Goal: Transaction & Acquisition: Purchase product/service

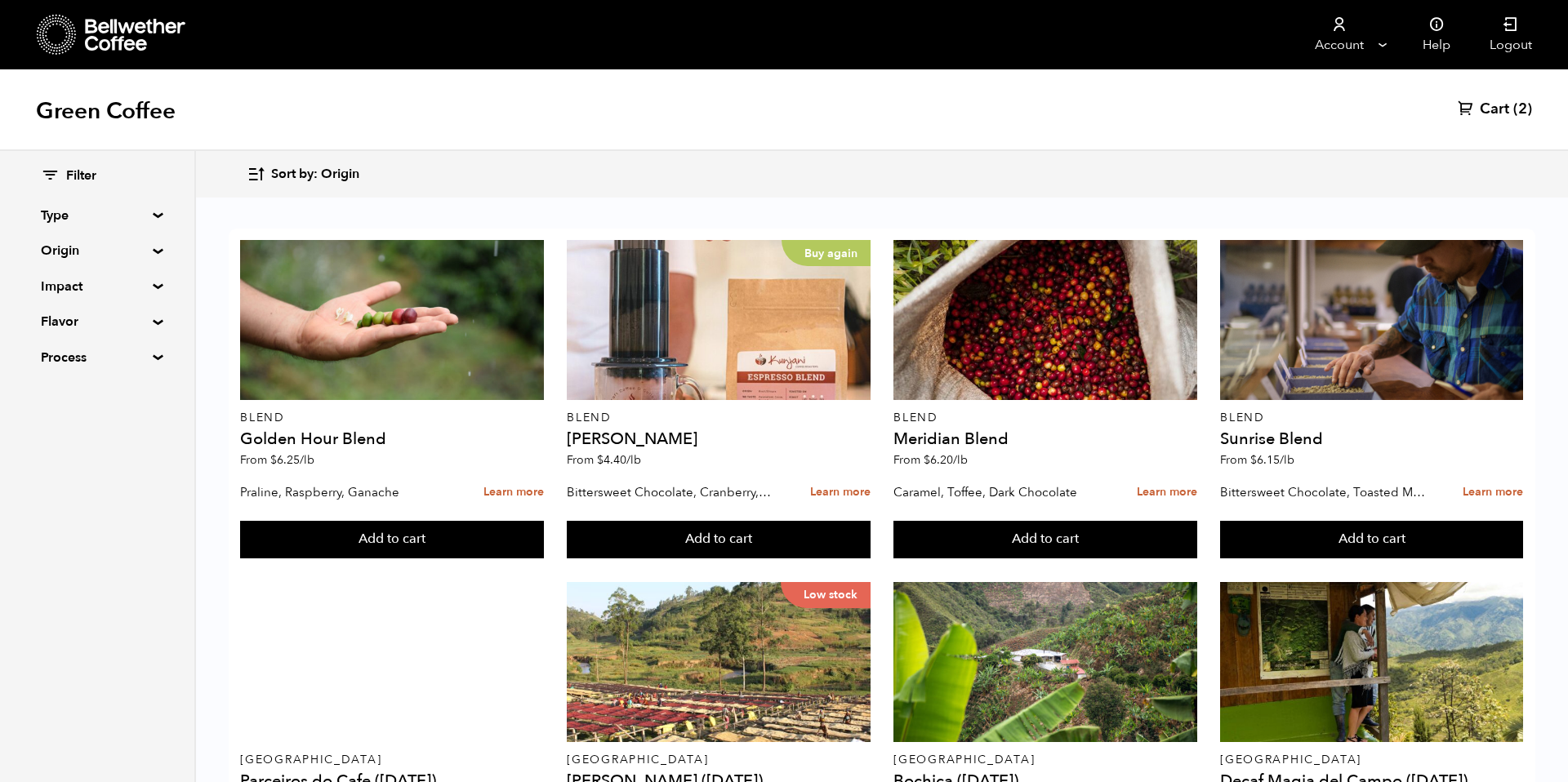
click at [295, 172] on span "Sort by: Origin" at bounding box center [315, 175] width 88 height 18
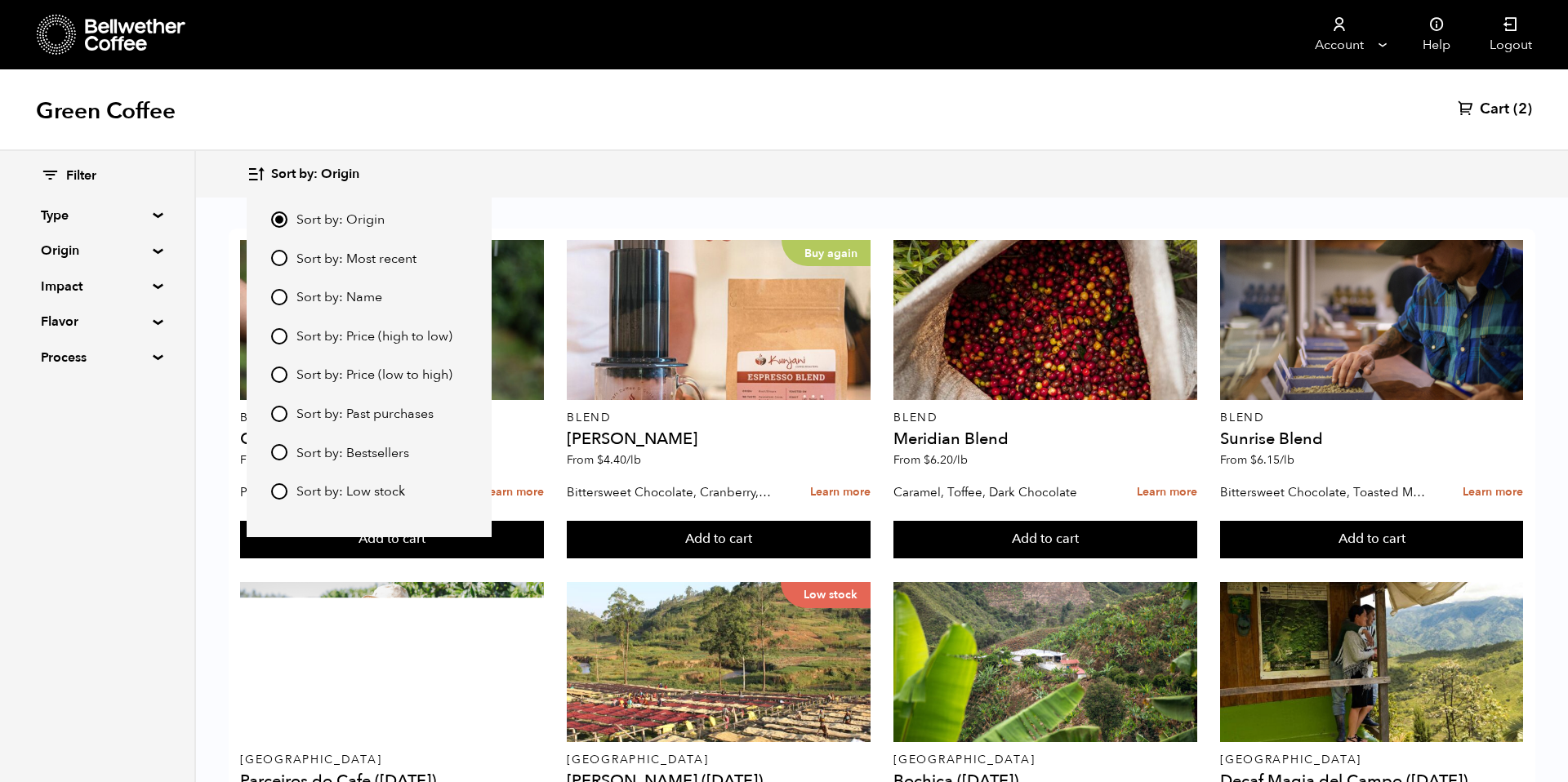
click at [321, 249] on label "Sort by: Most recent" at bounding box center [369, 259] width 196 height 20
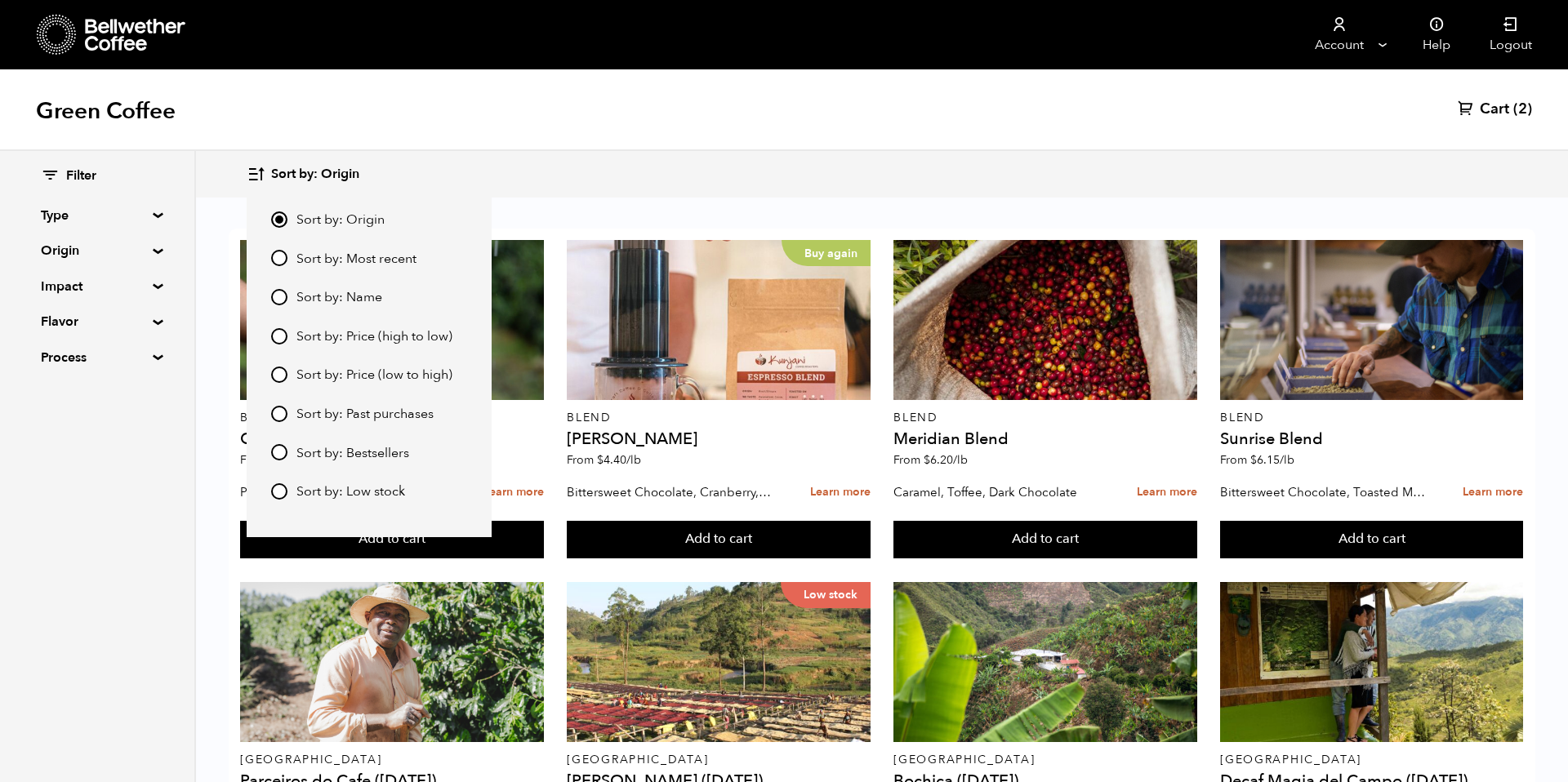
click at [287, 249] on input "Sort by: Most recent" at bounding box center [279, 258] width 16 height 16
radio input "true"
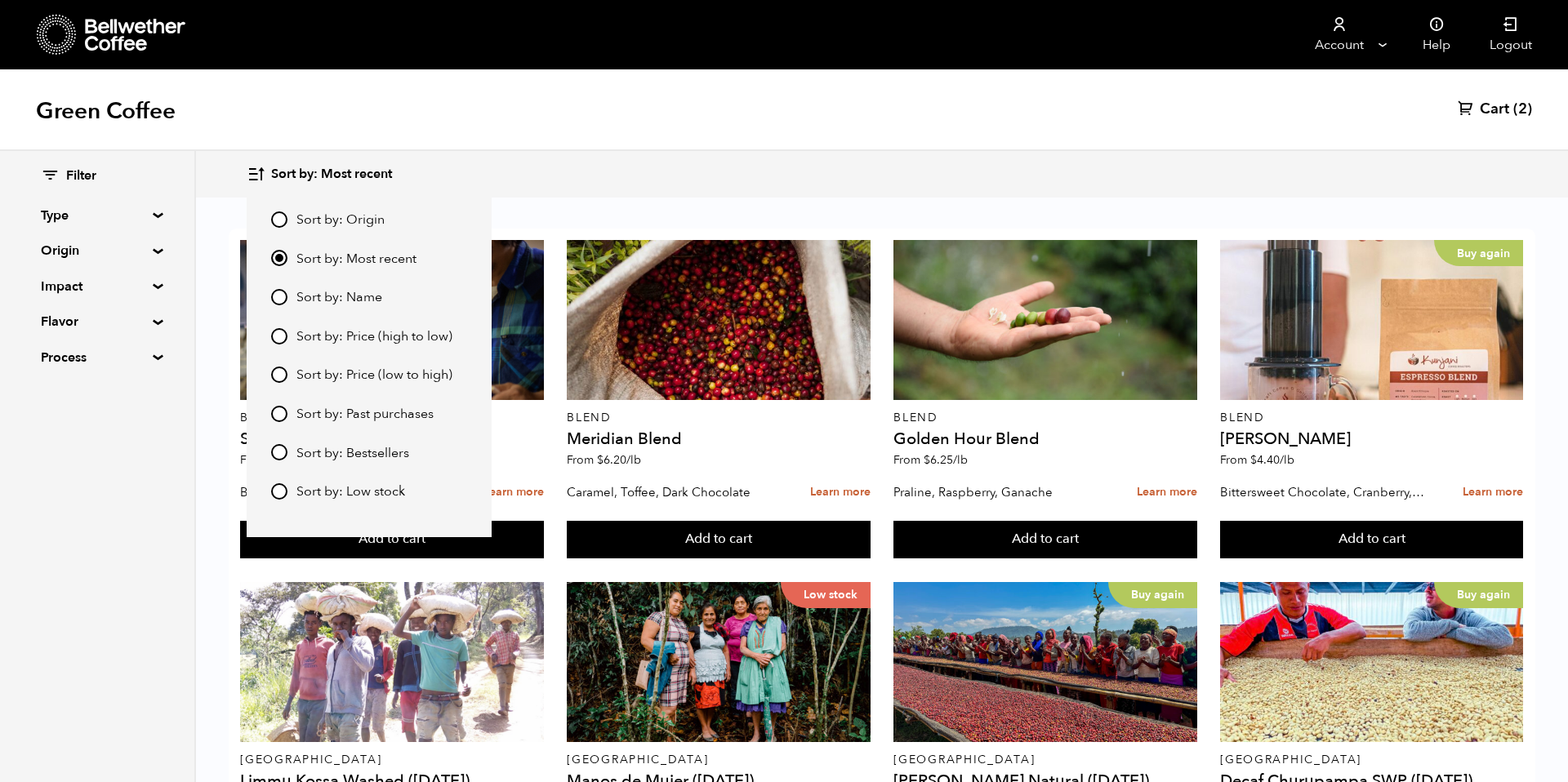
click at [516, 190] on div "Sort by: Most recent Sort by: Origin Sort by: Most recent Sort by: Name Sort by…" at bounding box center [882, 174] width 1269 height 38
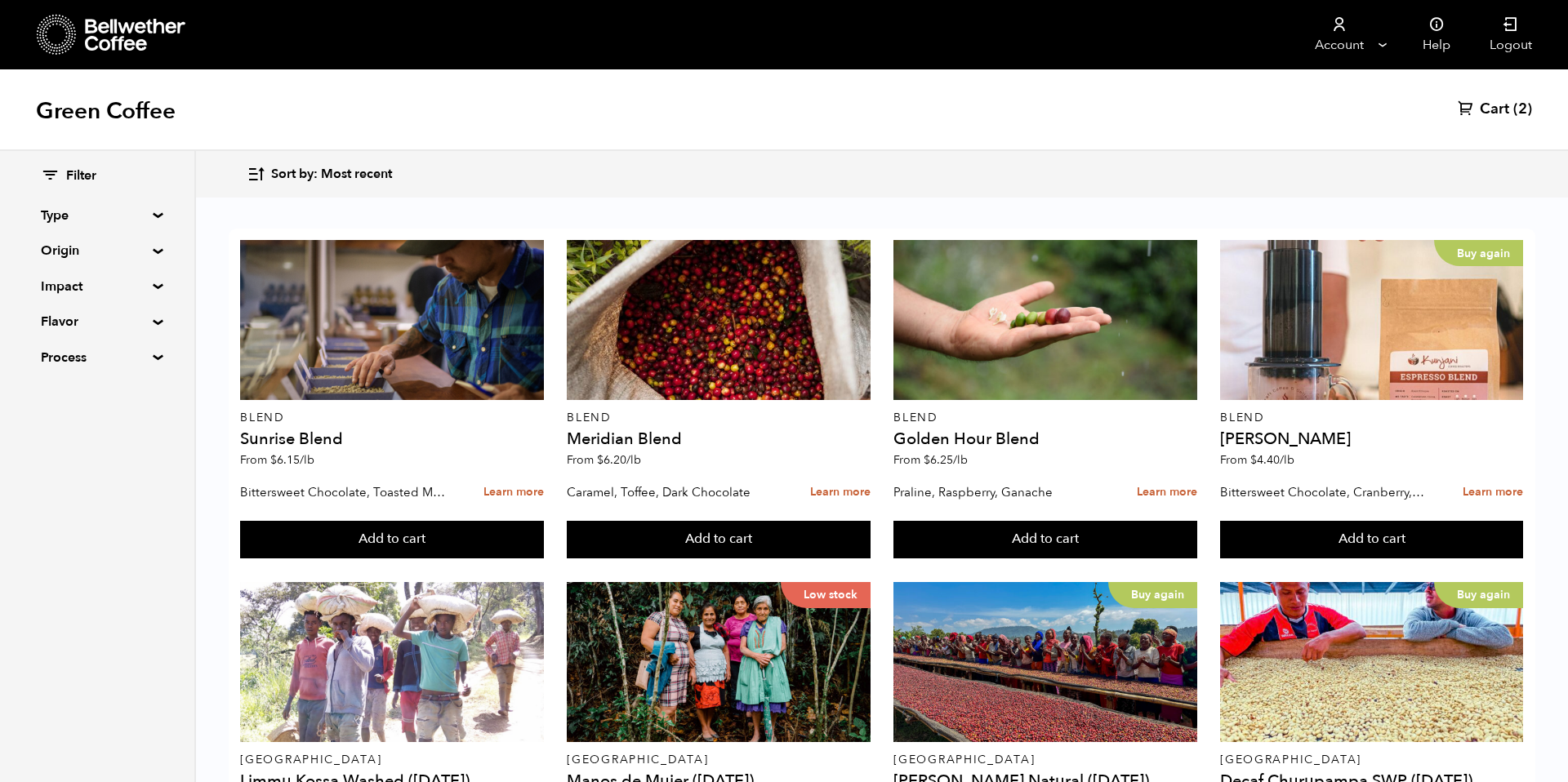
scroll to position [1196, 0]
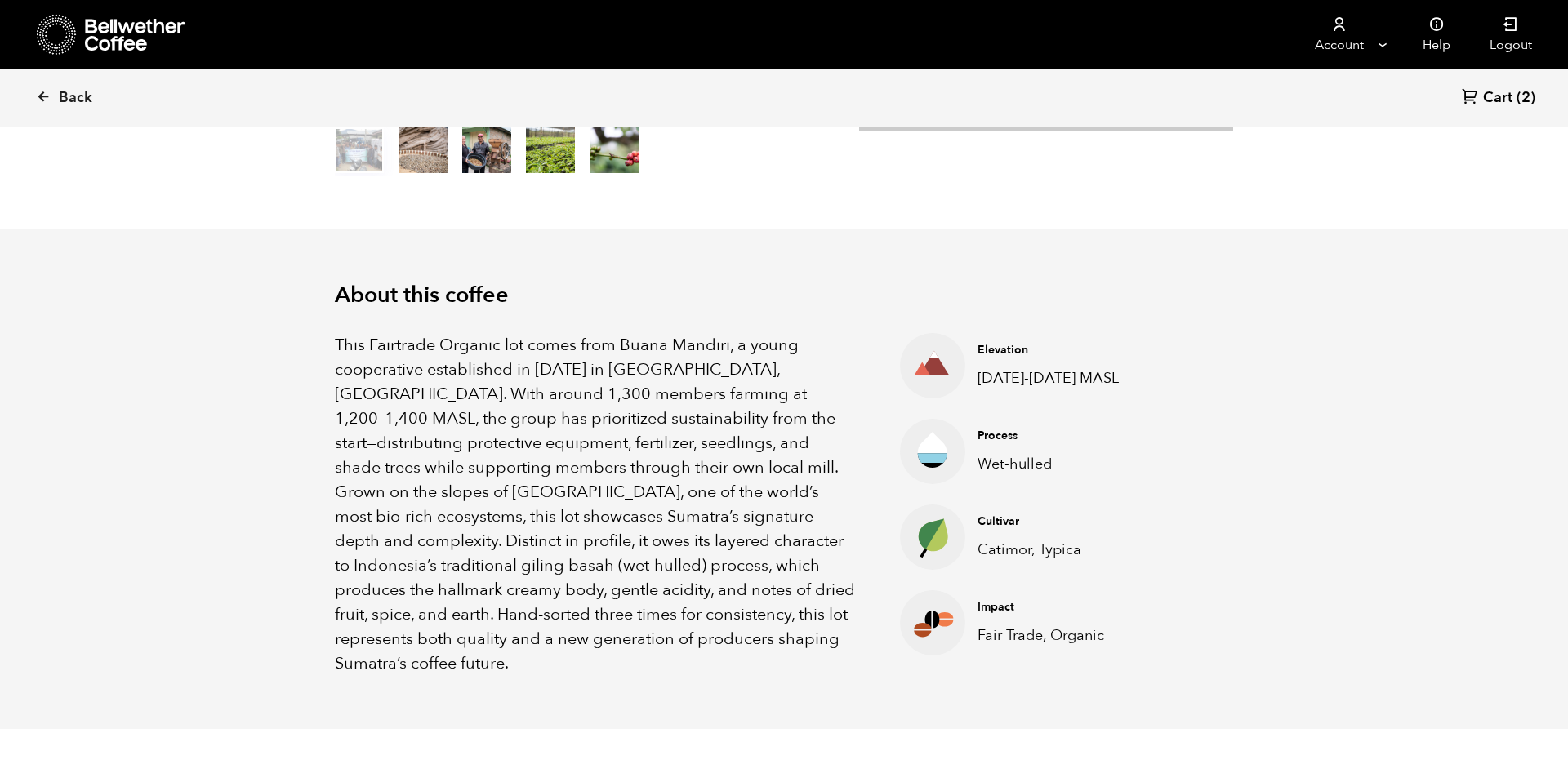
scroll to position [711, 869]
click at [780, 445] on p "This Fairtrade Organic lot comes from Buana Mandiri, a young cooperative establ…" at bounding box center [596, 504] width 524 height 343
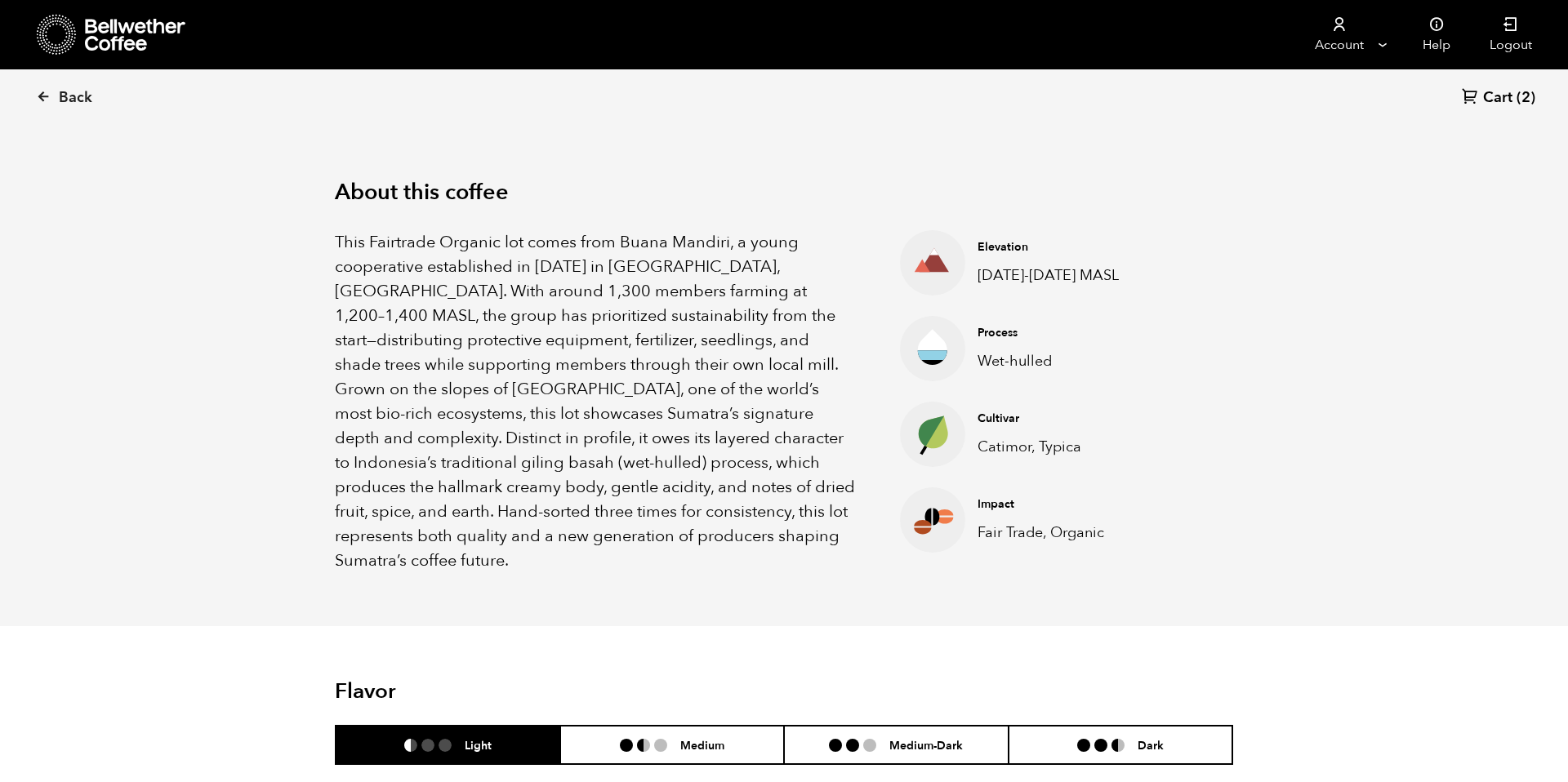
scroll to position [517, 0]
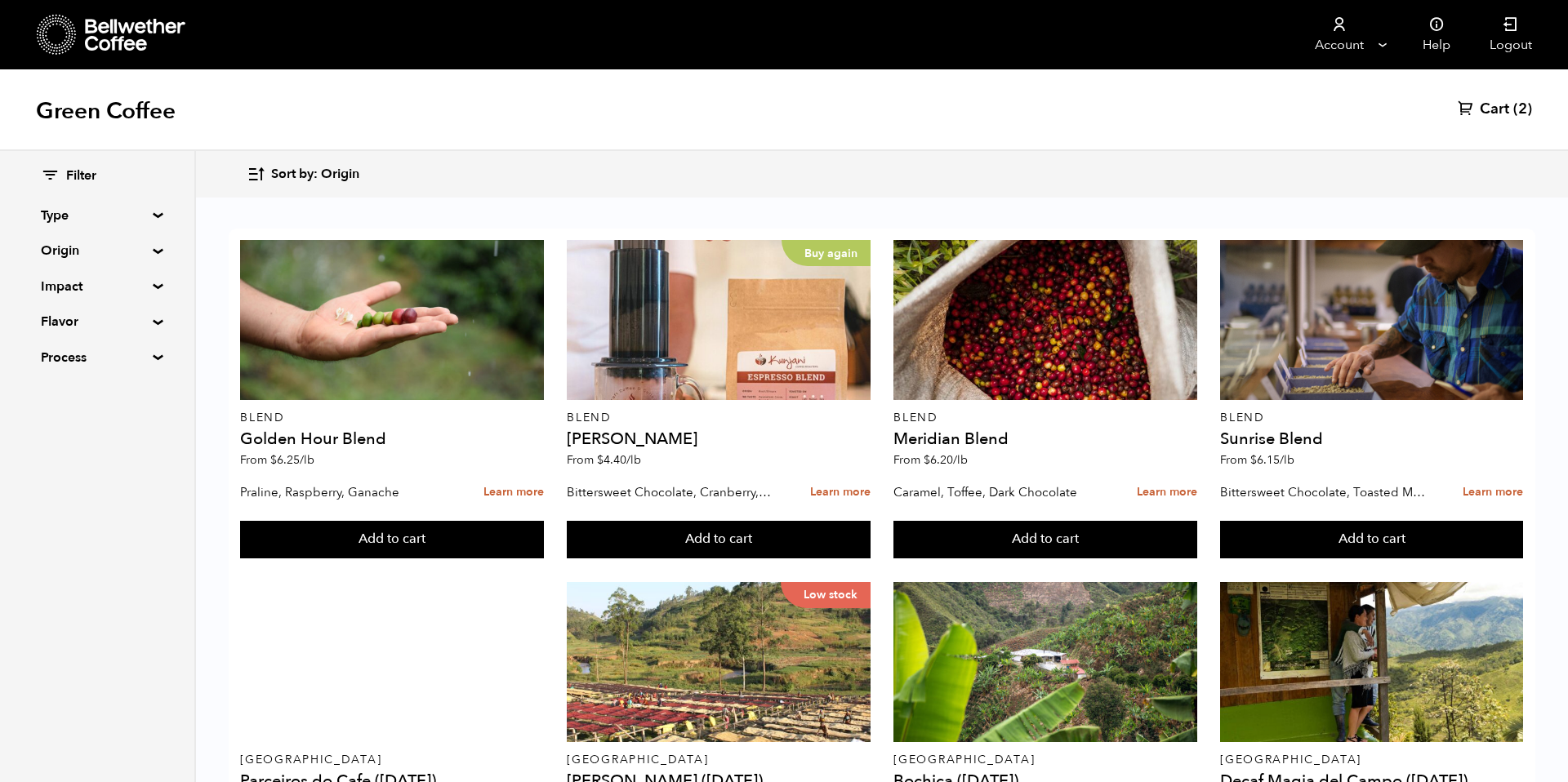
scroll to position [470, 0]
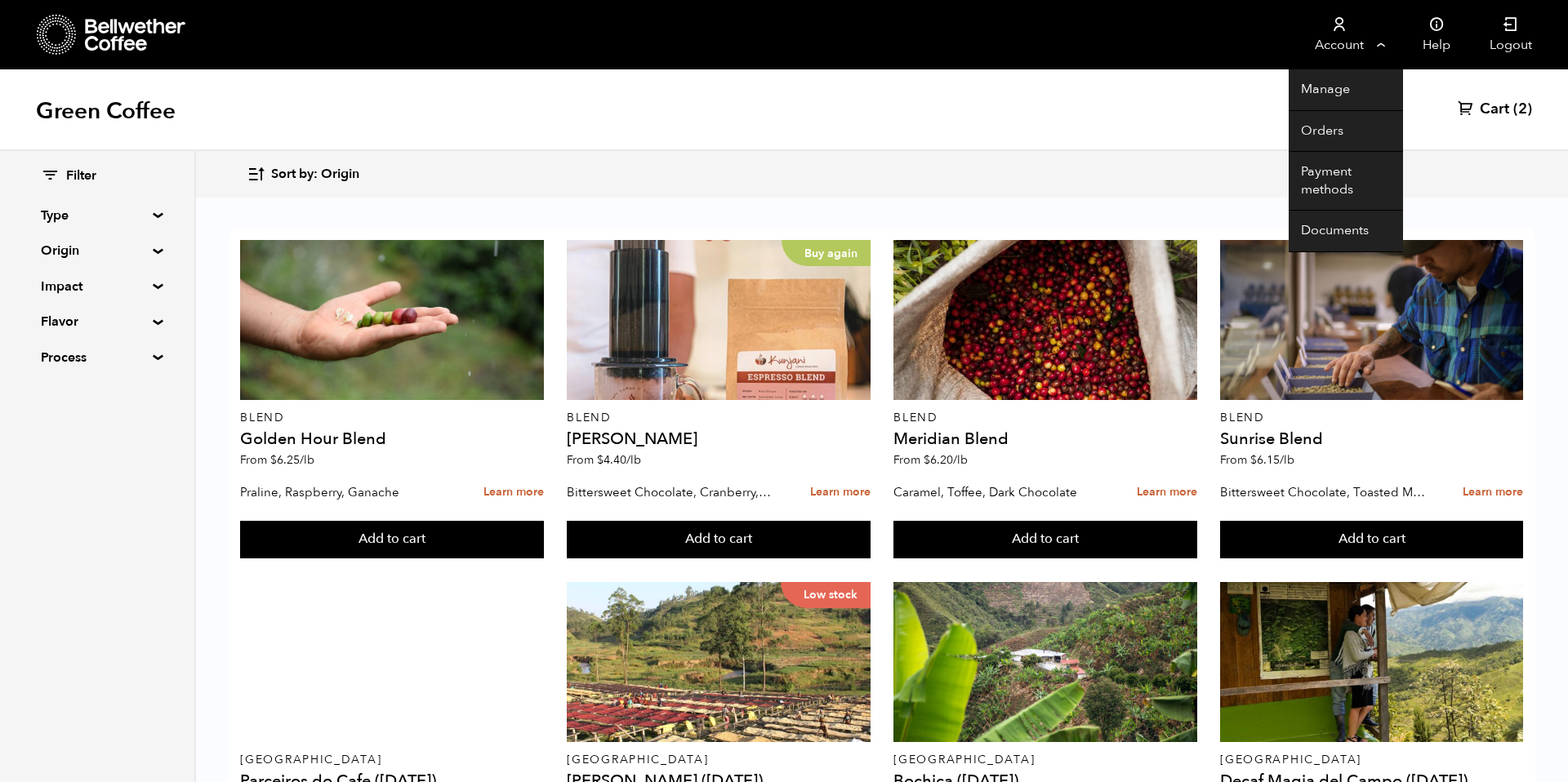
click at [1352, 38] on link "Account" at bounding box center [1338, 34] width 101 height 70
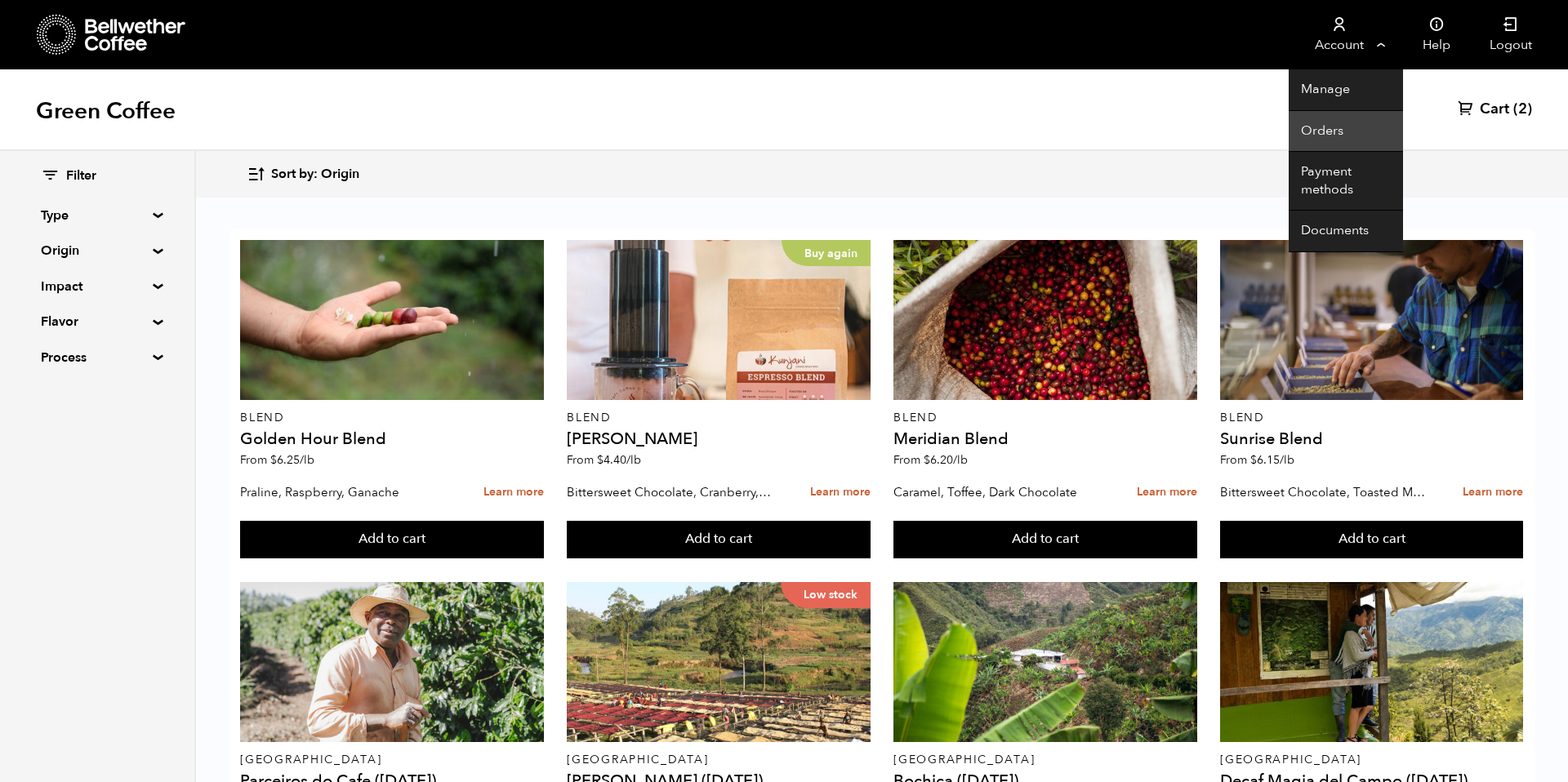
click at [1332, 123] on link "Orders" at bounding box center [1346, 132] width 115 height 42
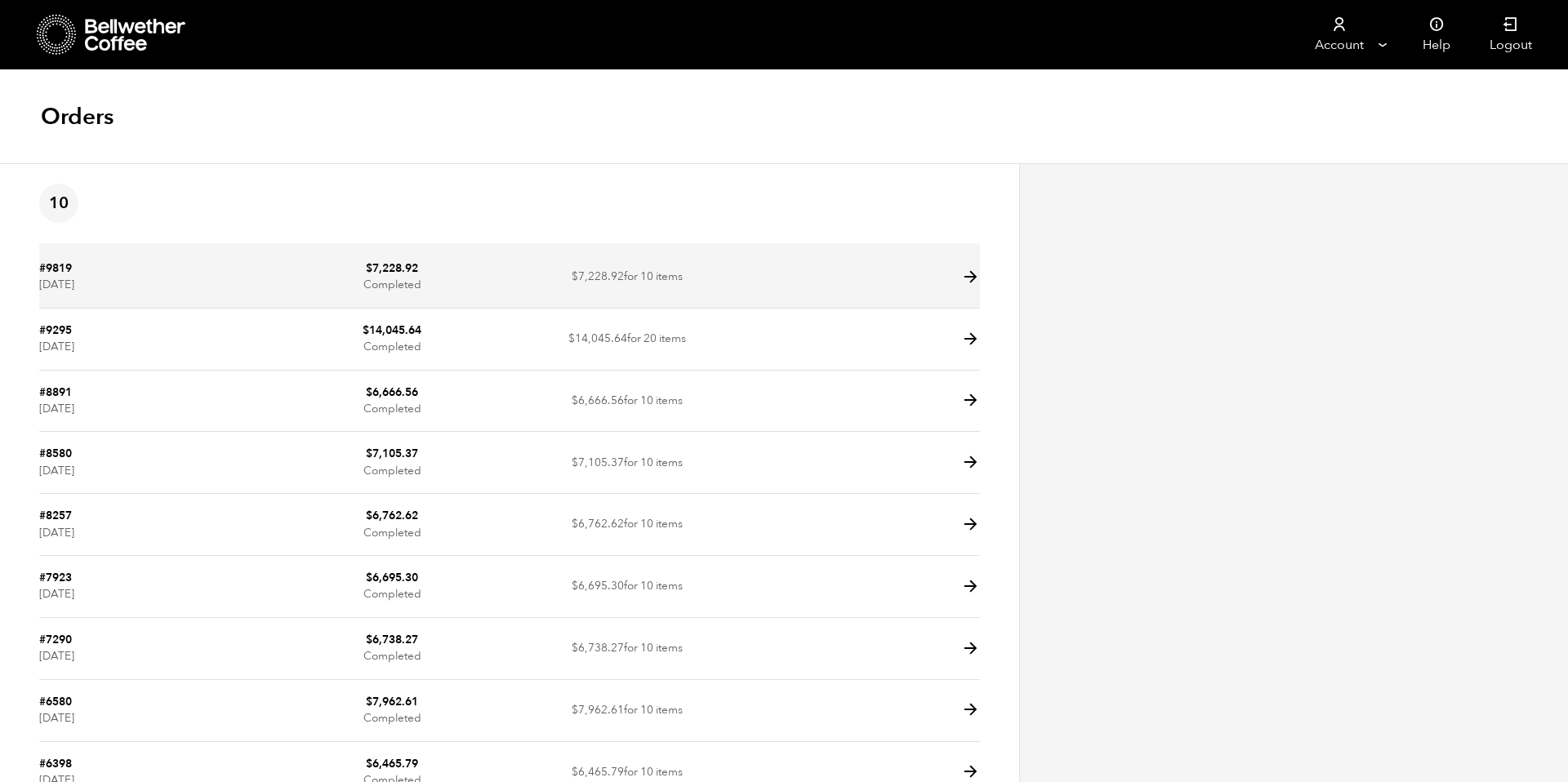
click at [474, 267] on td "$ 7,228.92 Completed" at bounding box center [392, 278] width 236 height 62
click at [694, 270] on td "$ 7,228.92 for 10 items" at bounding box center [627, 278] width 236 height 62
click at [619, 274] on span "$ 7,228.92" at bounding box center [598, 276] width 52 height 16
click at [972, 275] on icon at bounding box center [970, 276] width 19 height 19
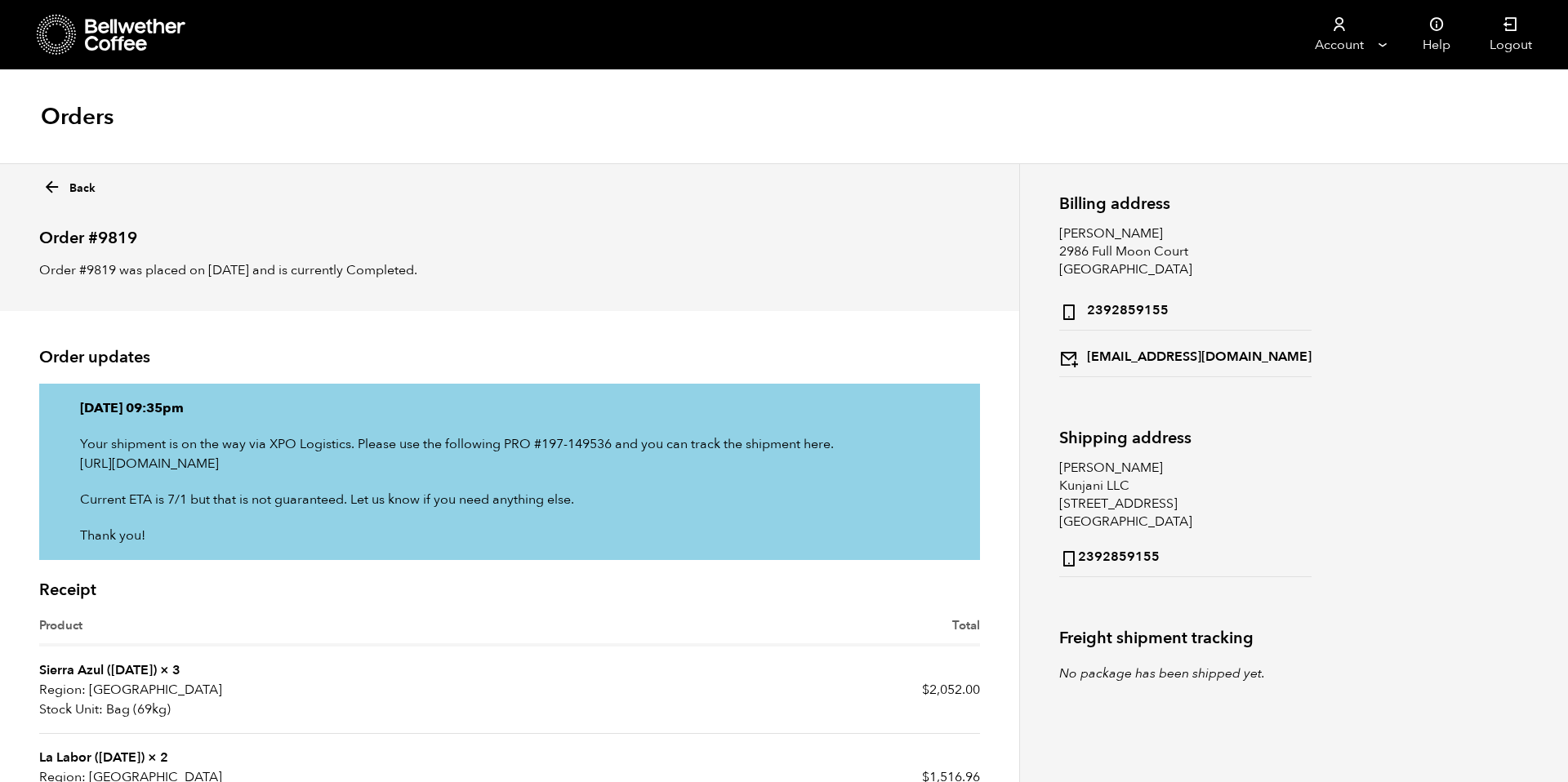
drag, startPoint x: 1061, startPoint y: 503, endPoint x: 1179, endPoint y: 503, distance: 118.0
click at [1179, 503] on address "[PERSON_NAME] Kunjani LLC [STREET_ADDRESS] 2392859155" at bounding box center [1185, 518] width 252 height 119
copy address "[STREET_ADDRESS]"
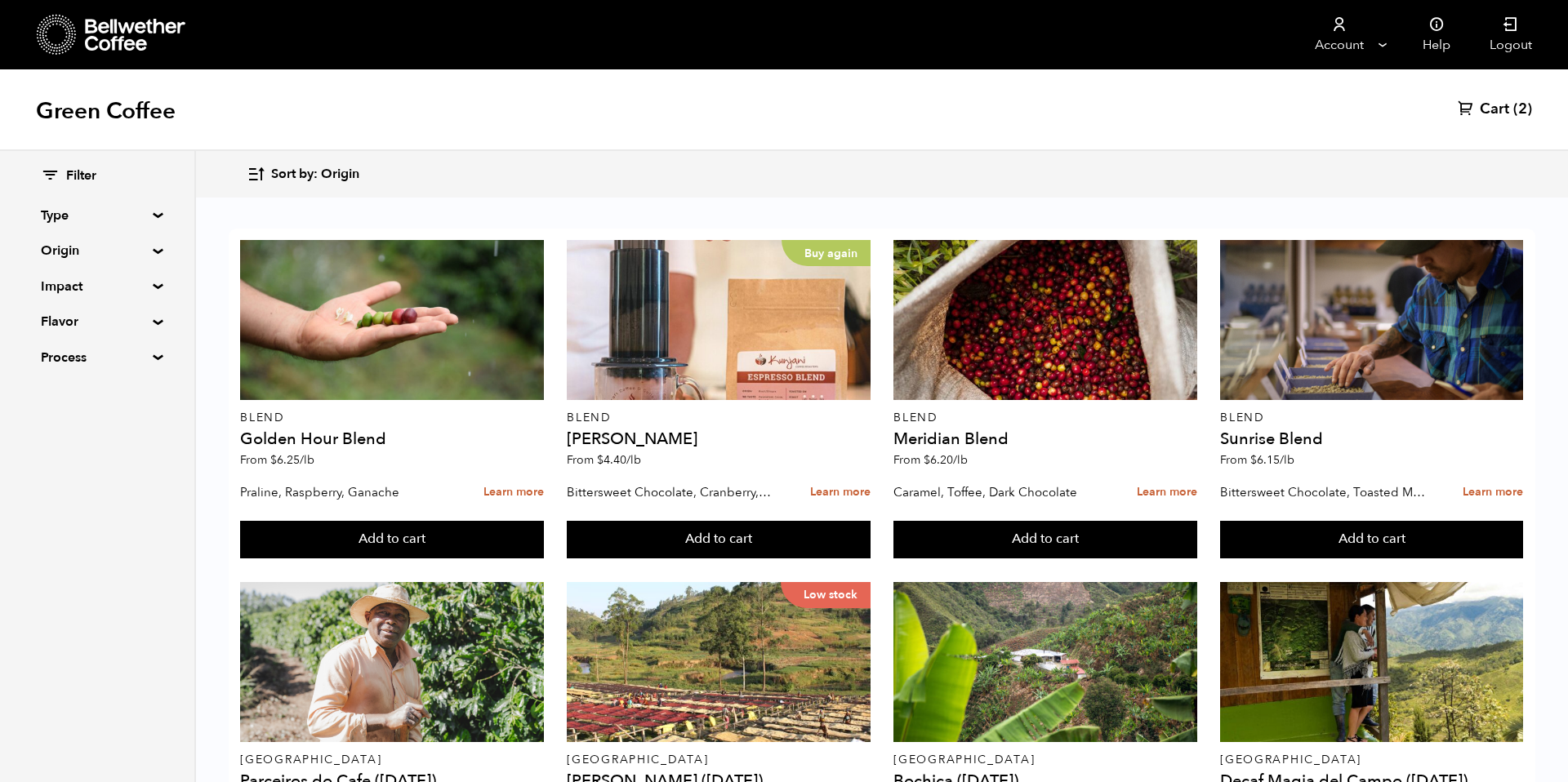
click at [333, 177] on span "Sort by: Origin" at bounding box center [315, 175] width 88 height 18
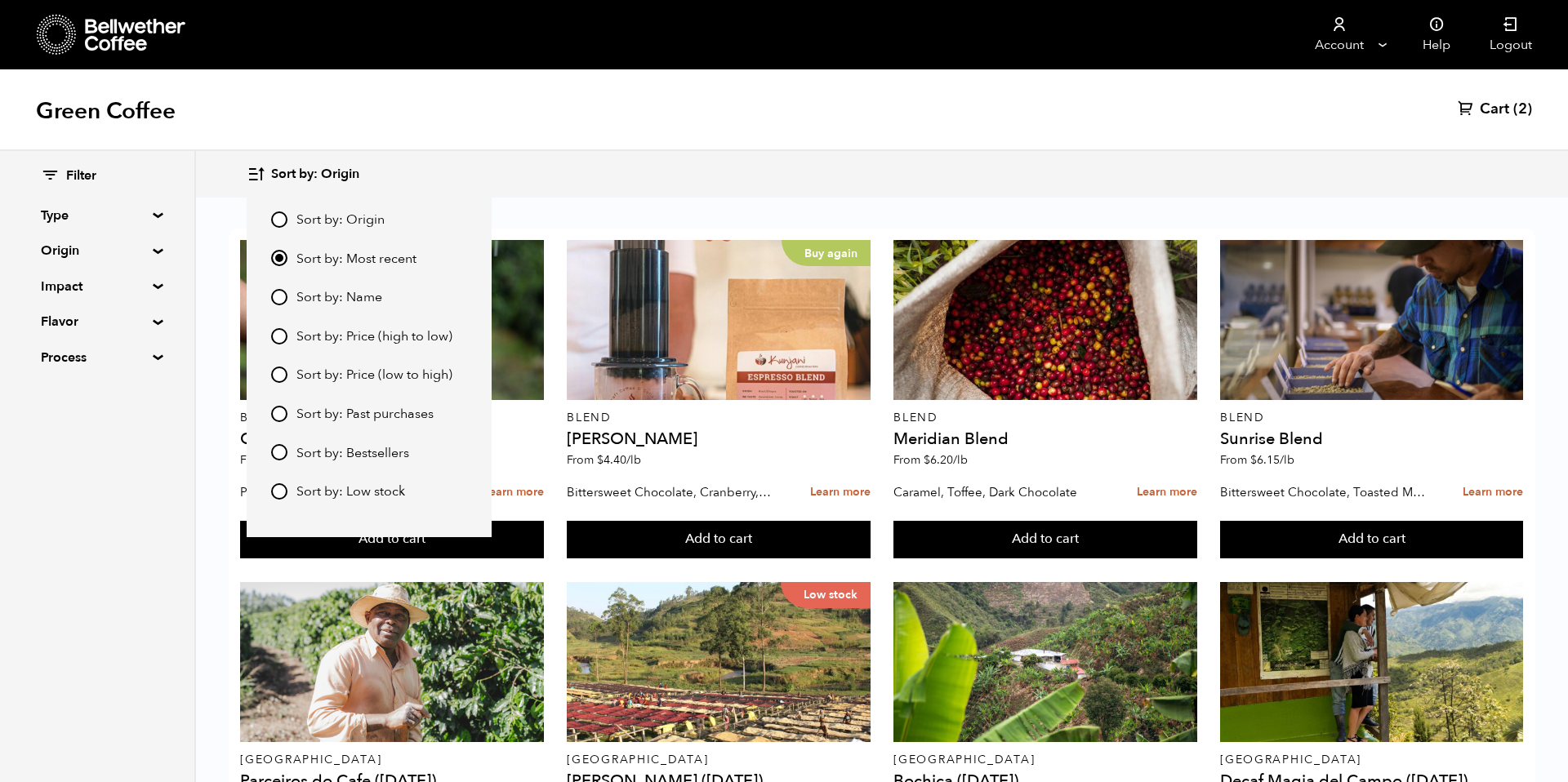
click at [364, 372] on span "Sort by: Price (low to high)" at bounding box center [374, 375] width 156 height 18
click at [287, 372] on input "Sort by: Price (low to high)" at bounding box center [279, 375] width 16 height 16
radio input "true"
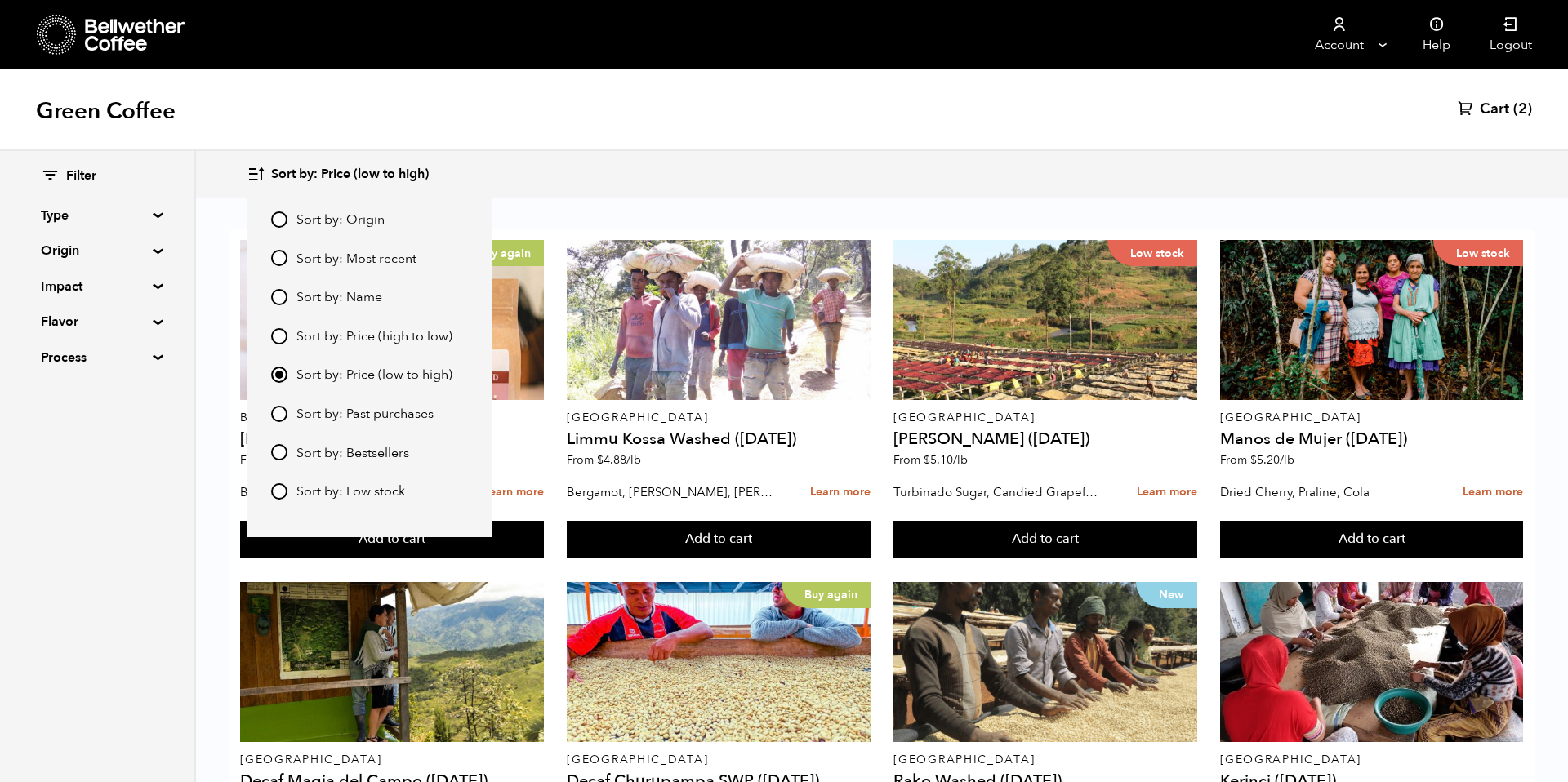
click at [728, 147] on div "Green Coffee Cart (2)" at bounding box center [784, 110] width 1568 height 82
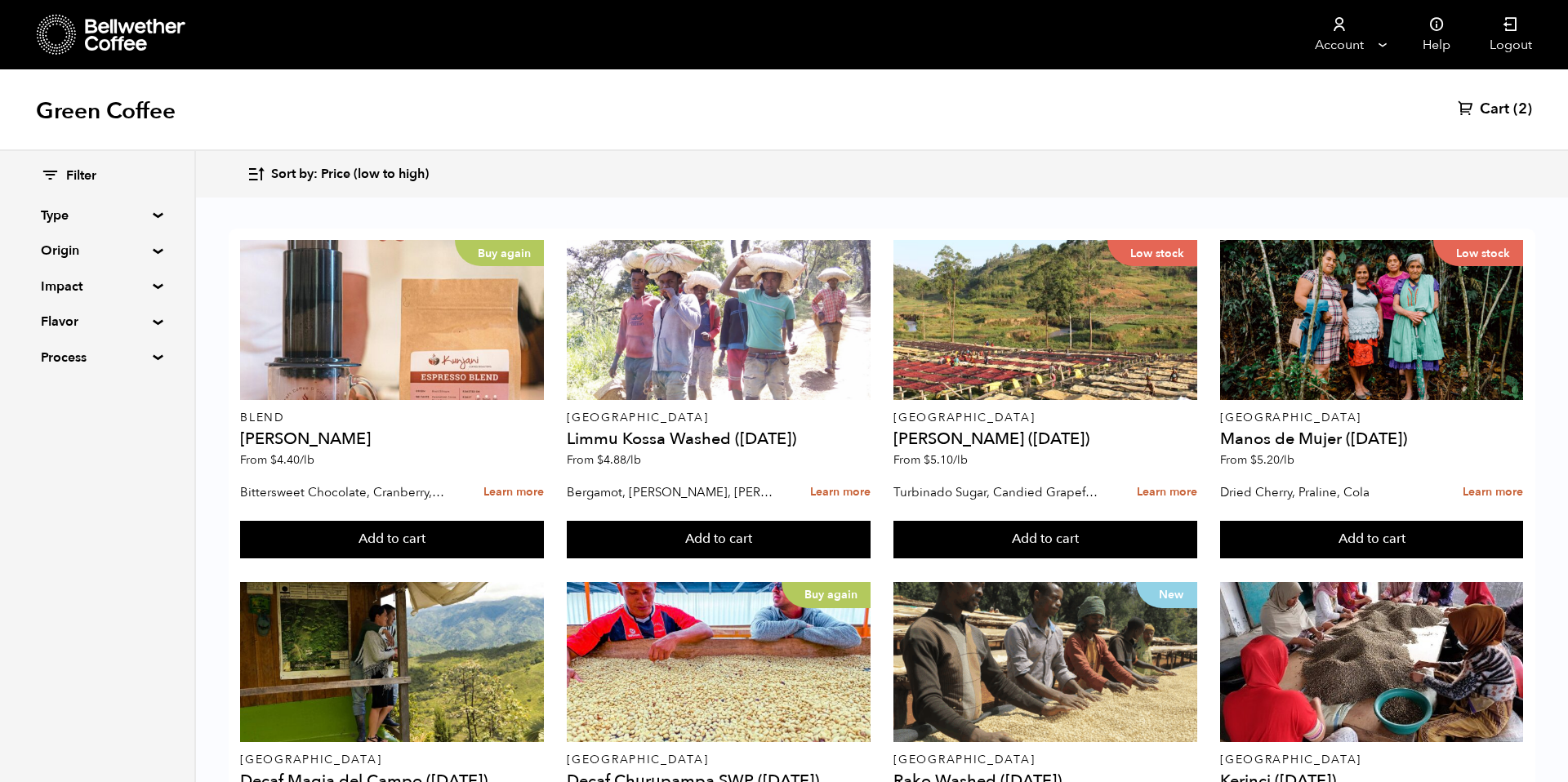
scroll to position [1099, 0]
click at [86, 253] on summary "Origin" at bounding box center [97, 251] width 113 height 20
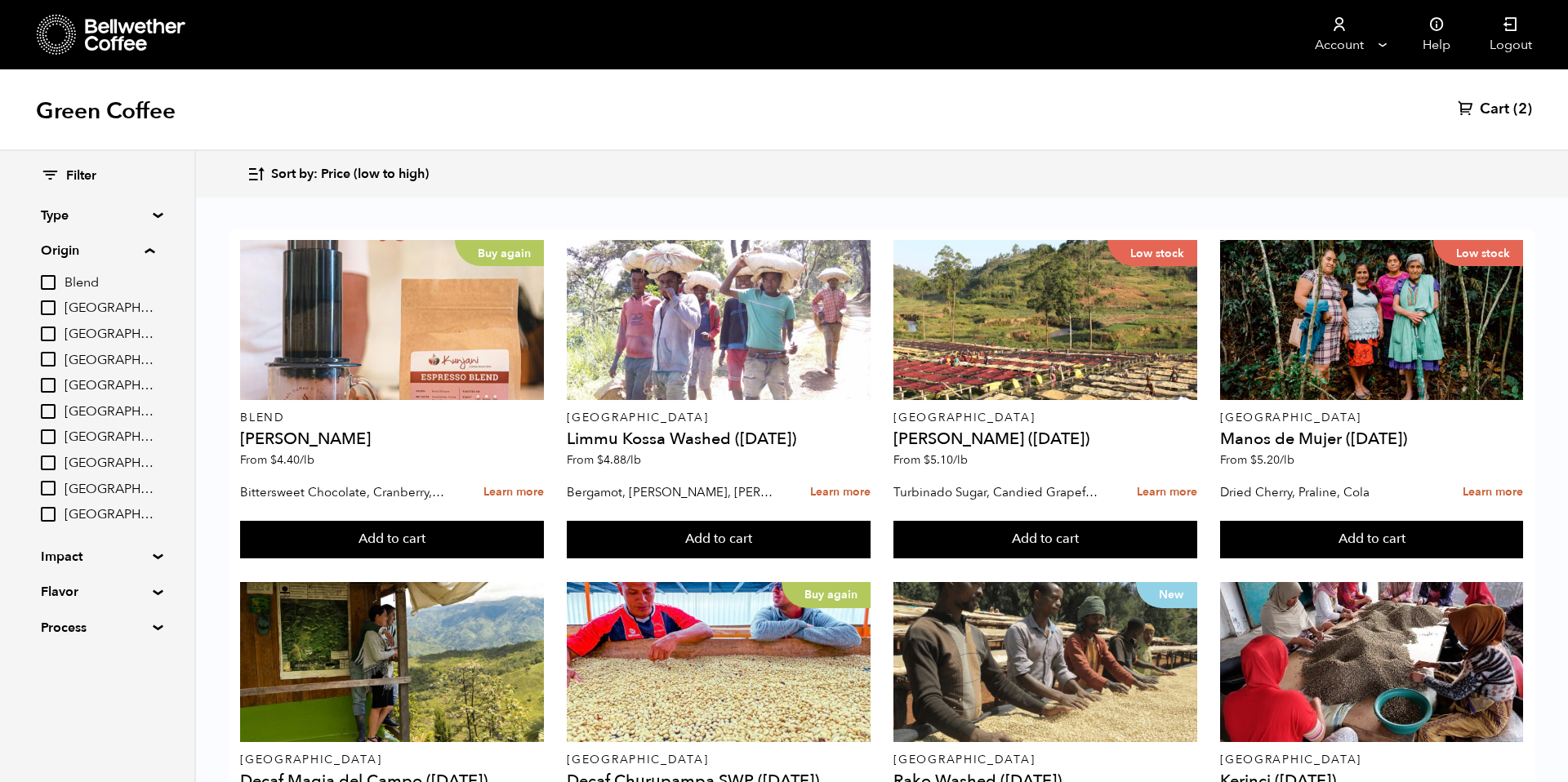
click at [96, 413] on span "Ethiopia" at bounding box center [110, 412] width 90 height 18
click at [0, 0] on input "Ethiopia" at bounding box center [0, 0] width 0 height 0
checkbox input "true"
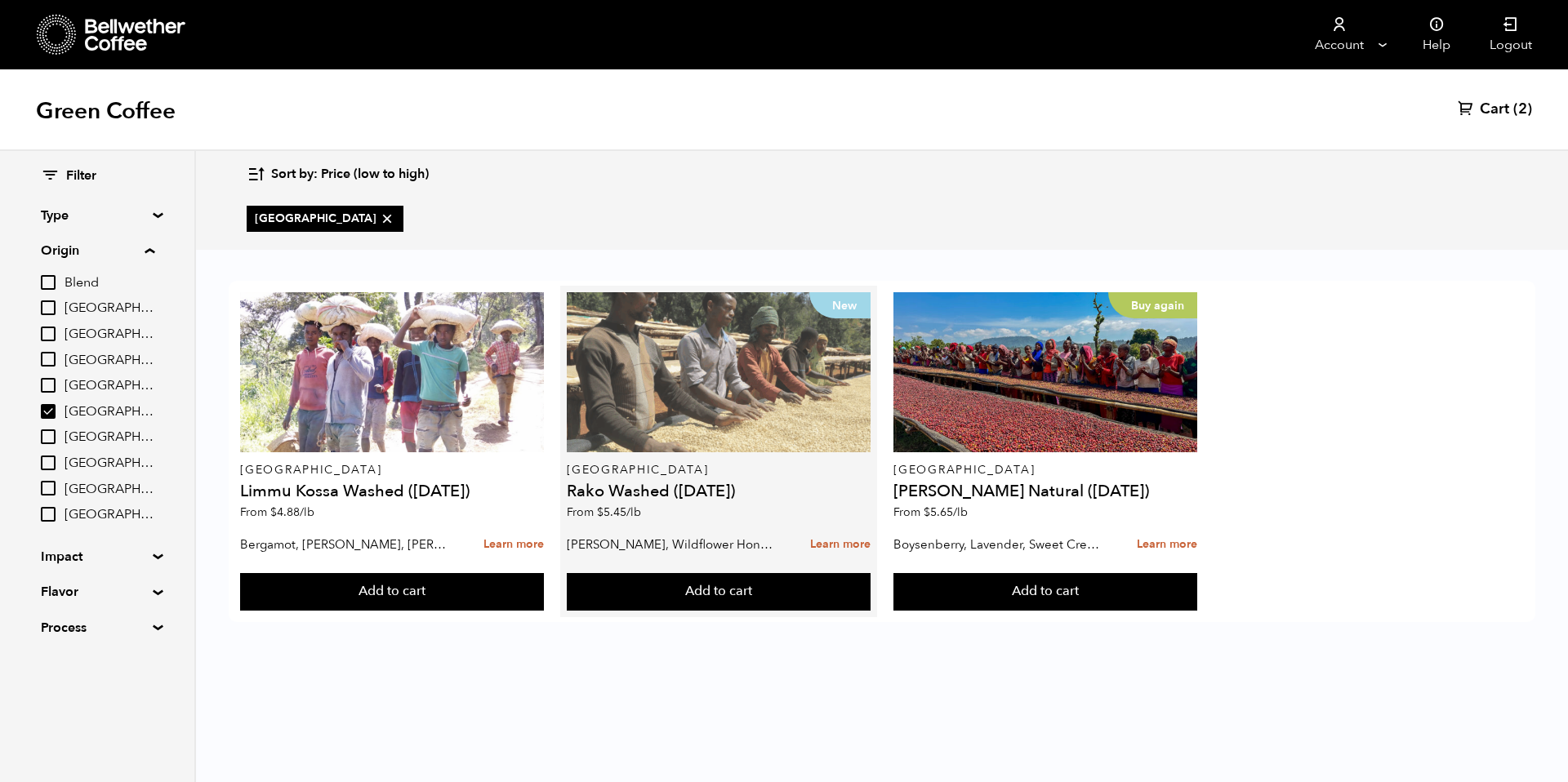
click at [727, 389] on div "New" at bounding box center [718, 372] width 303 height 160
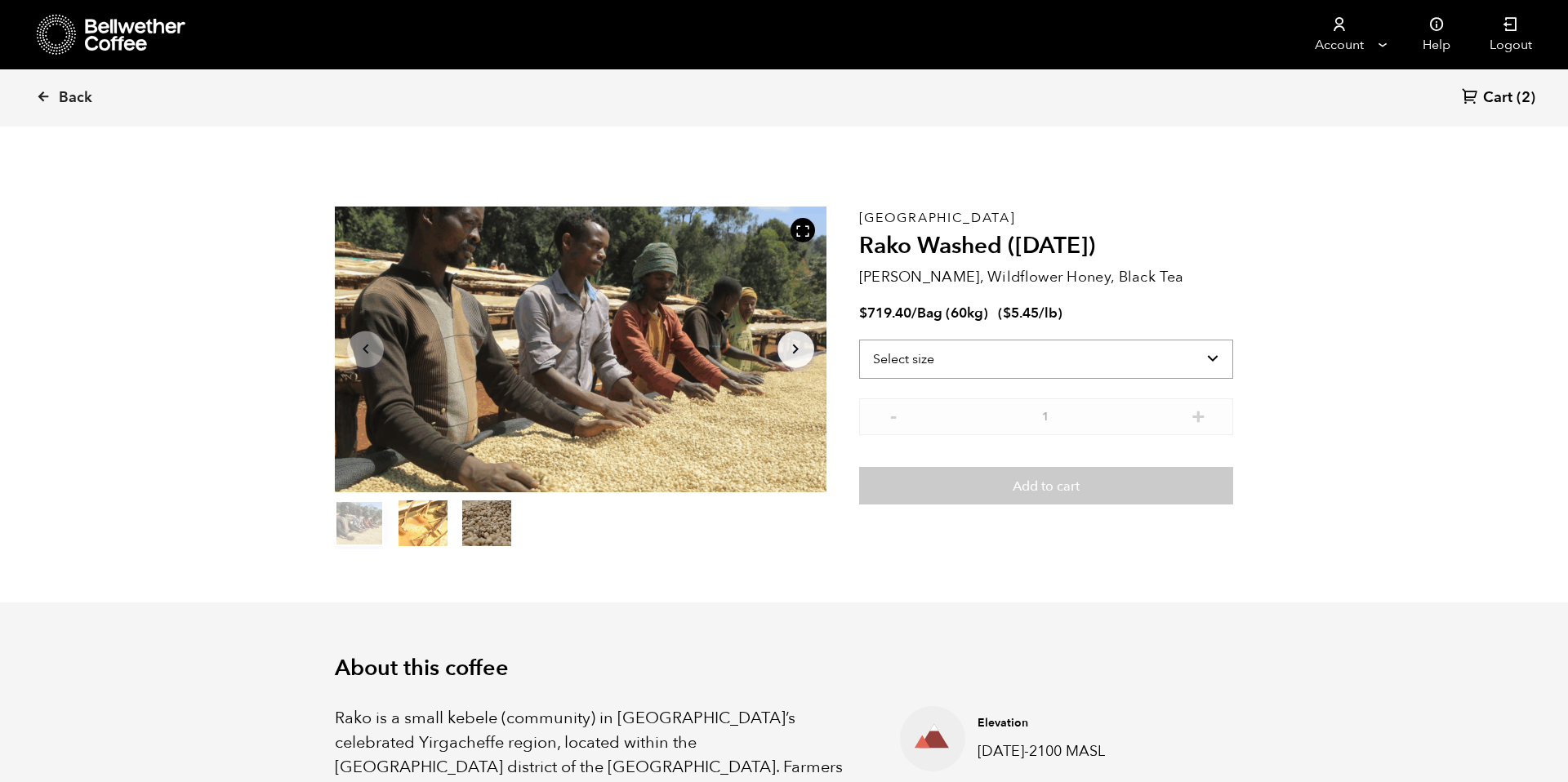
click at [1171, 362] on select "Select size Bag (60kg) (132 lbs)" at bounding box center [1045, 359] width 374 height 39
select select "bag-3"
click at [859, 339] on select "Select size Bag (60kg) (132 lbs)" at bounding box center [1045, 359] width 374 height 39
